Goal: Transaction & Acquisition: Purchase product/service

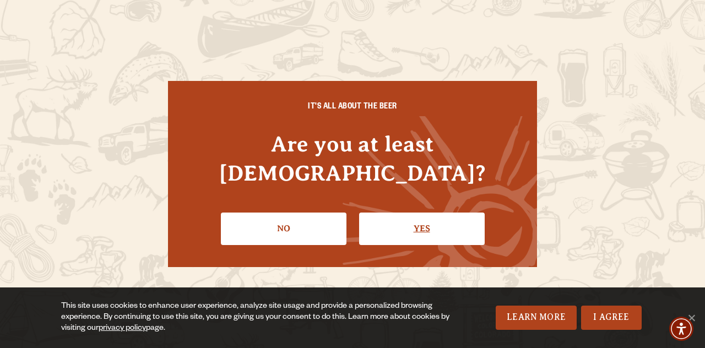
click at [420, 217] on link "Yes" at bounding box center [421, 228] width 125 height 32
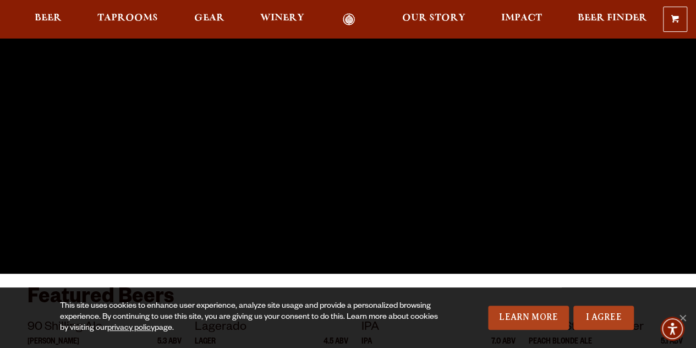
scroll to position [121, 0]
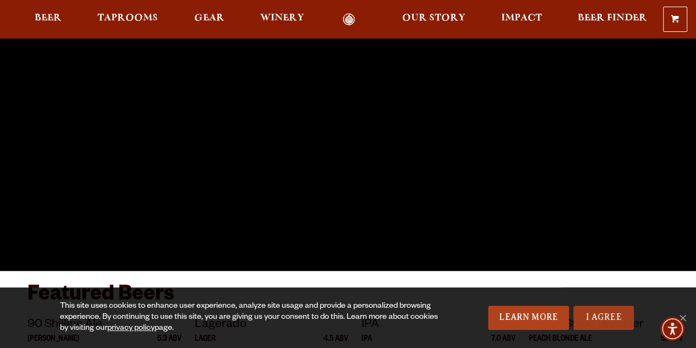
click at [607, 319] on link "I Agree" at bounding box center [604, 317] width 61 height 24
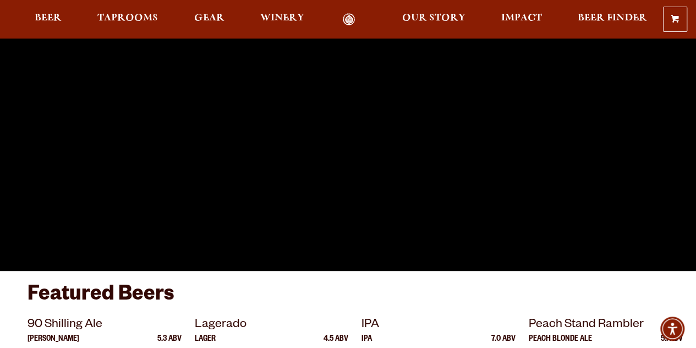
scroll to position [0, 0]
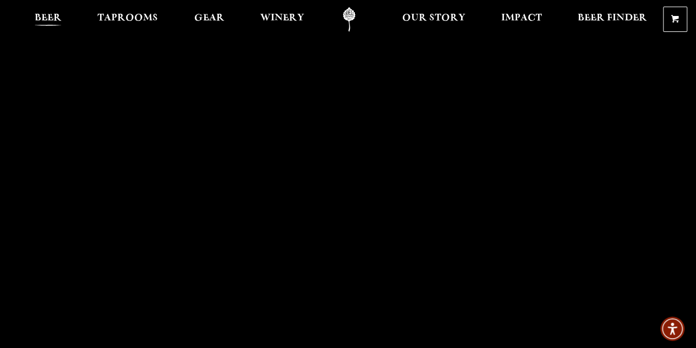
click at [51, 14] on span "Beer" at bounding box center [48, 18] width 27 height 9
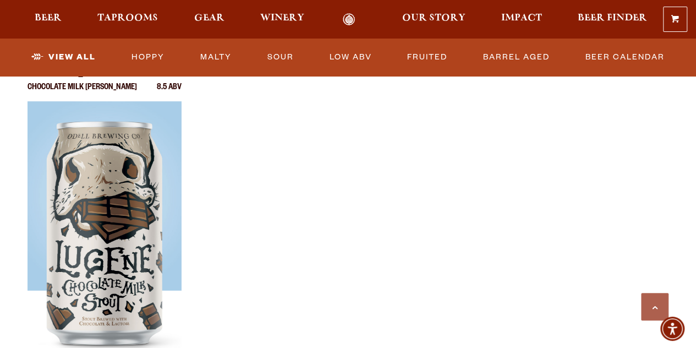
scroll to position [1931, 0]
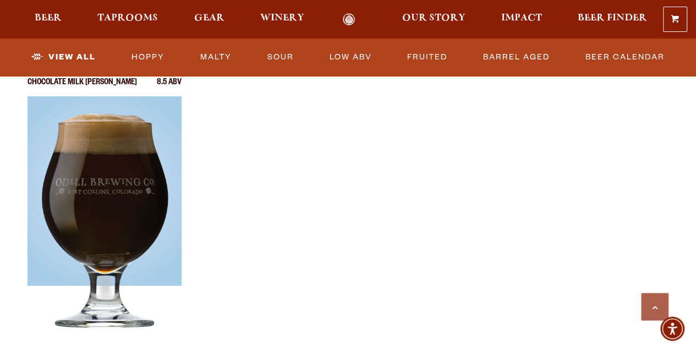
click at [118, 176] on img at bounding box center [105, 233] width 154 height 275
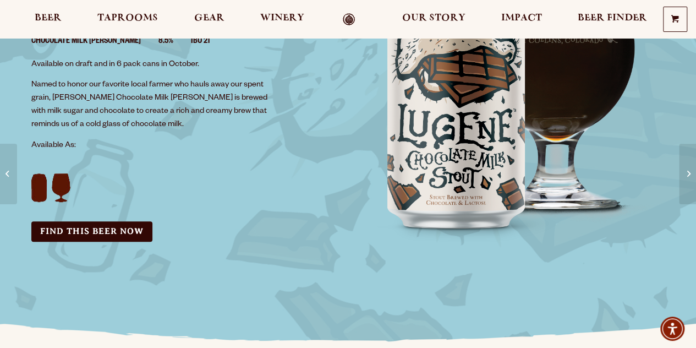
scroll to position [212, 0]
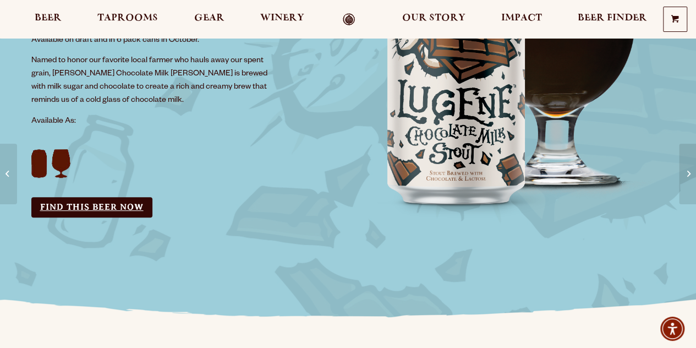
click at [87, 206] on link "Find this Beer Now" at bounding box center [91, 207] width 121 height 20
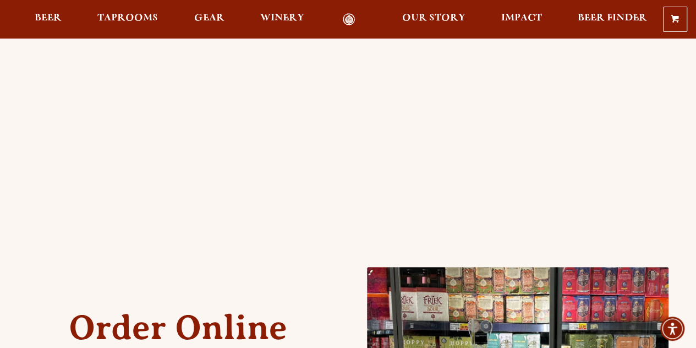
scroll to position [269, 0]
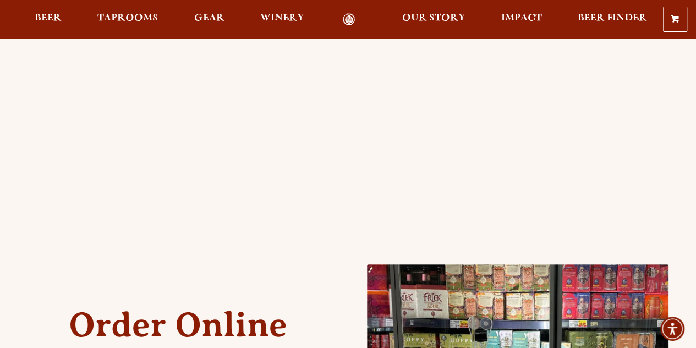
click at [53, 253] on div "Order Online Order Odell beer or OBC Wine online for delivery or pick-up from a…" at bounding box center [348, 148] width 641 height 730
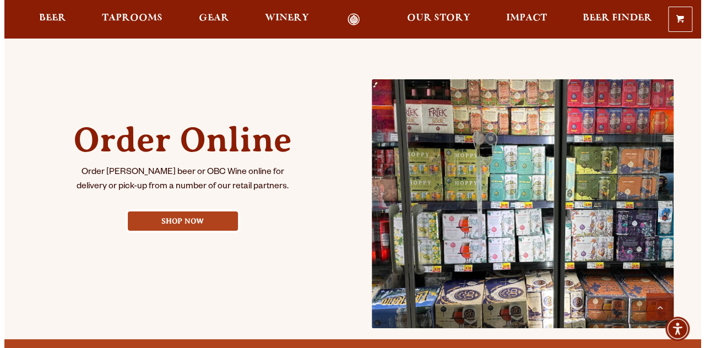
scroll to position [455, 0]
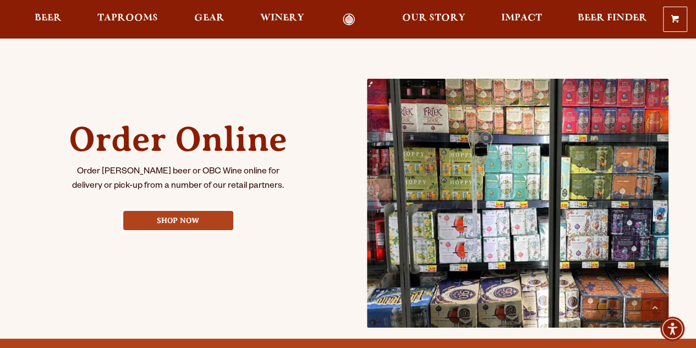
click at [168, 220] on link "Shop Now" at bounding box center [178, 220] width 110 height 19
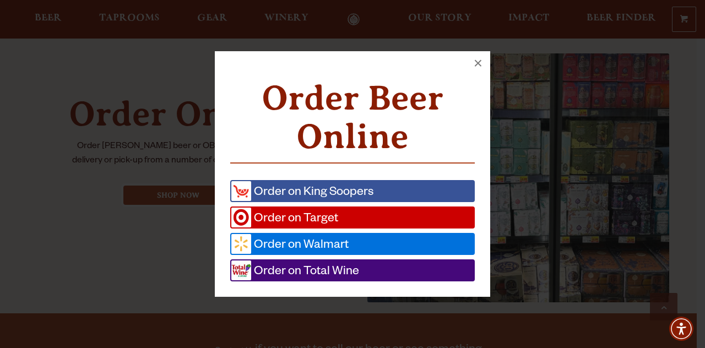
scroll to position [481, 0]
click at [316, 270] on span "Order on Total Wine" at bounding box center [305, 270] width 108 height 20
